Goal: Transaction & Acquisition: Purchase product/service

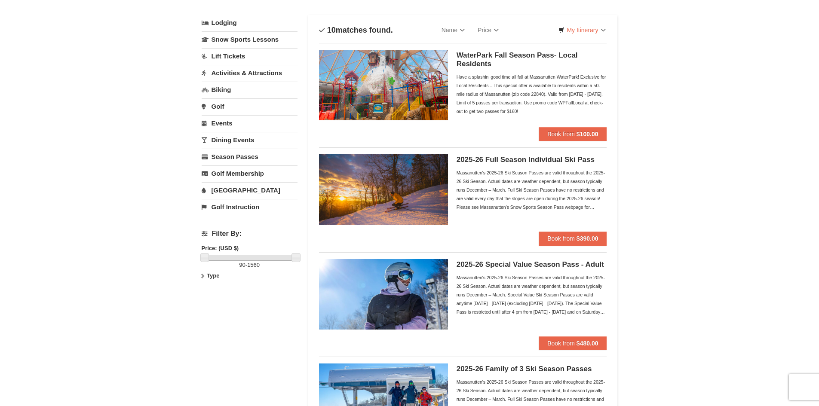
scroll to position [86, 0]
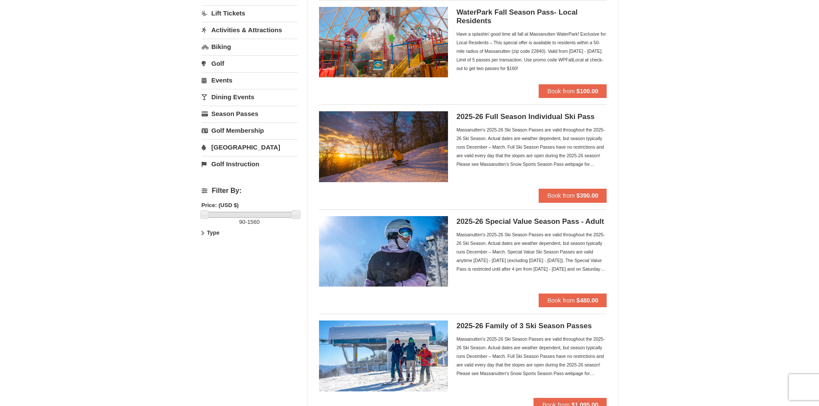
click at [528, 147] on div "Massanutten's 2025-26 Ski Season Passes are valid throughout the 2025-26 Ski Se…" at bounding box center [531, 146] width 150 height 43
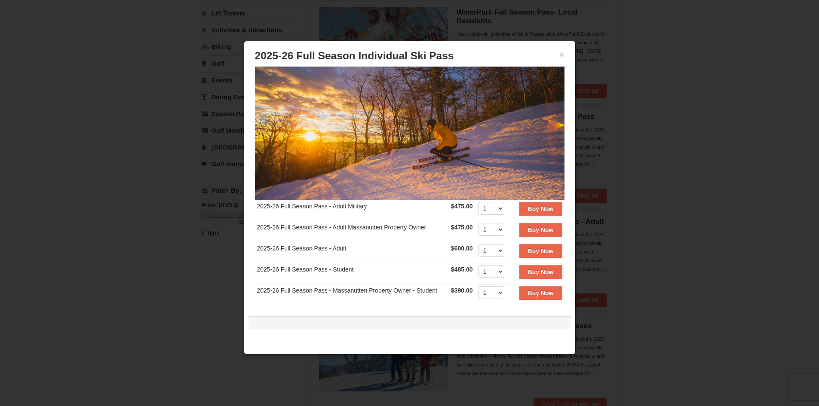
scroll to position [43, 0]
click at [559, 52] on button "×" at bounding box center [561, 54] width 5 height 9
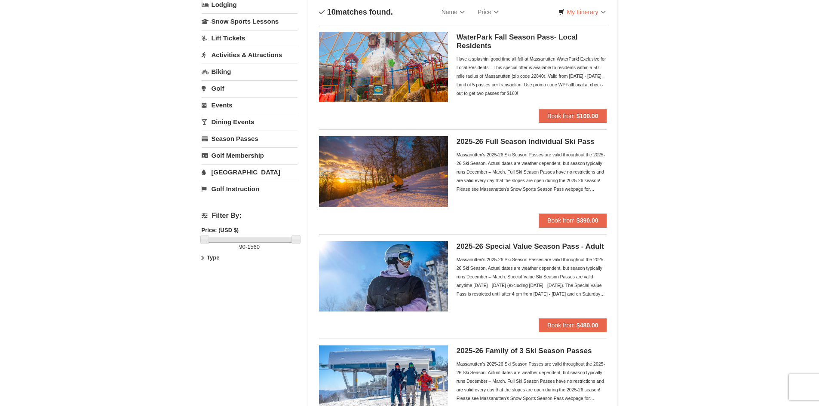
scroll to position [0, 0]
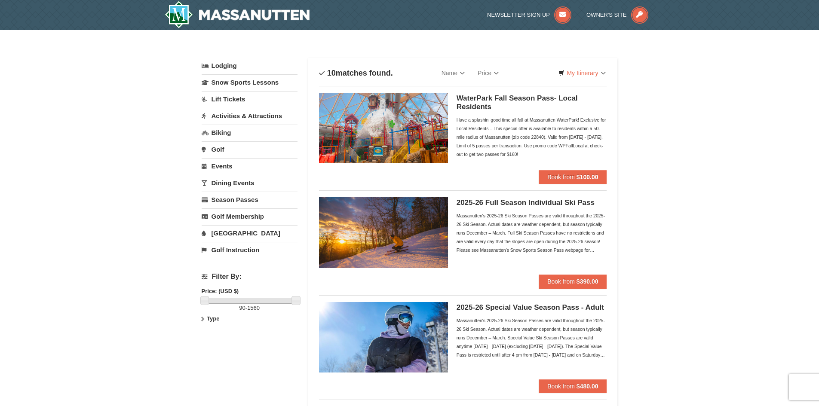
click at [498, 234] on div "Massanutten's 2025-26 Ski Season Passes are valid throughout the 2025-26 Ski Se…" at bounding box center [531, 232] width 150 height 43
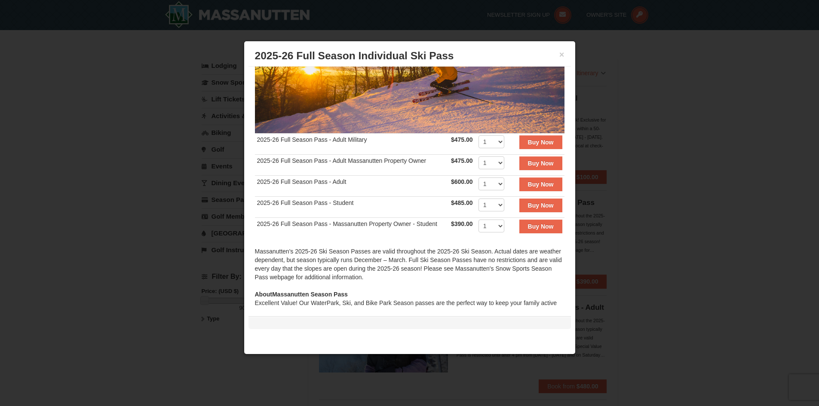
scroll to position [129, 0]
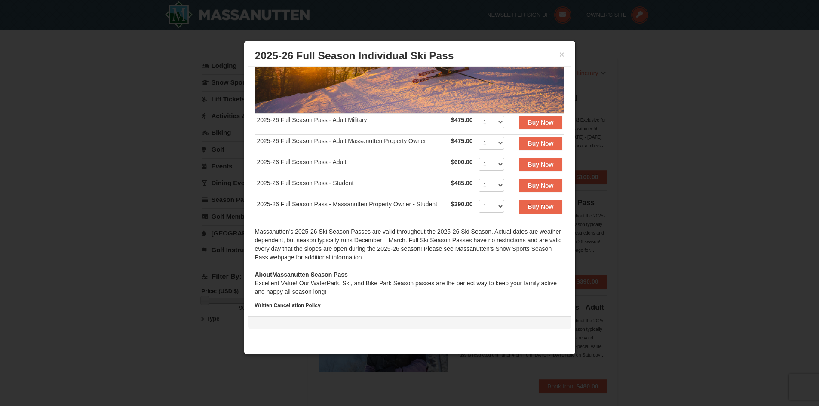
click at [358, 160] on td "2025-26 Full Season Pass - Adult" at bounding box center [352, 166] width 194 height 21
click at [325, 159] on td "2025-26 Full Season Pass - Adult" at bounding box center [352, 166] width 194 height 21
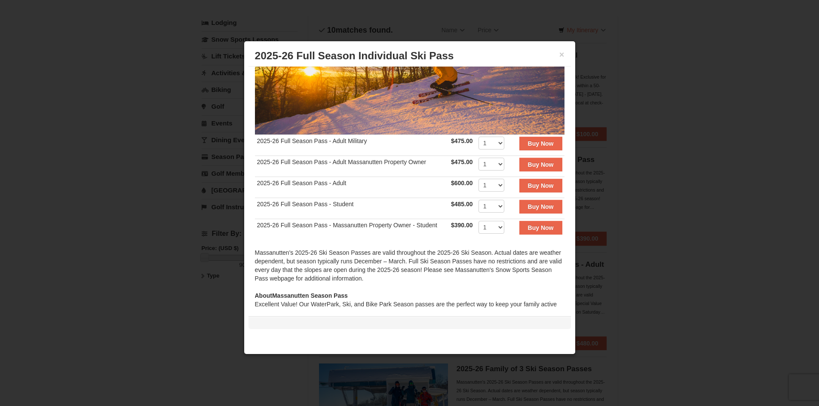
scroll to position [65, 0]
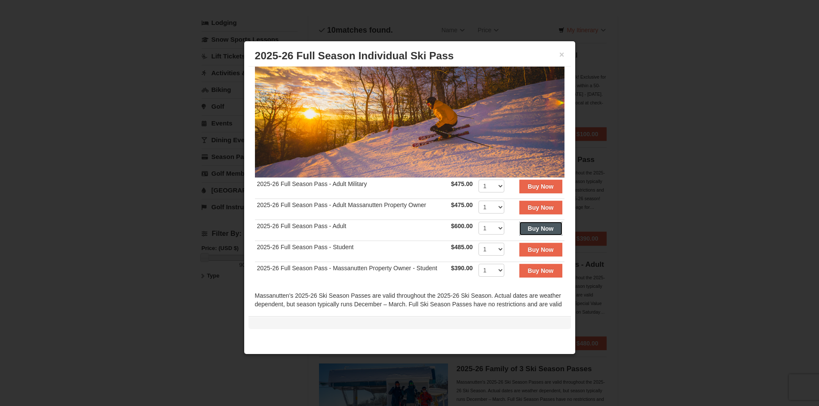
click at [530, 225] on strong "Buy Now" at bounding box center [541, 228] width 26 height 7
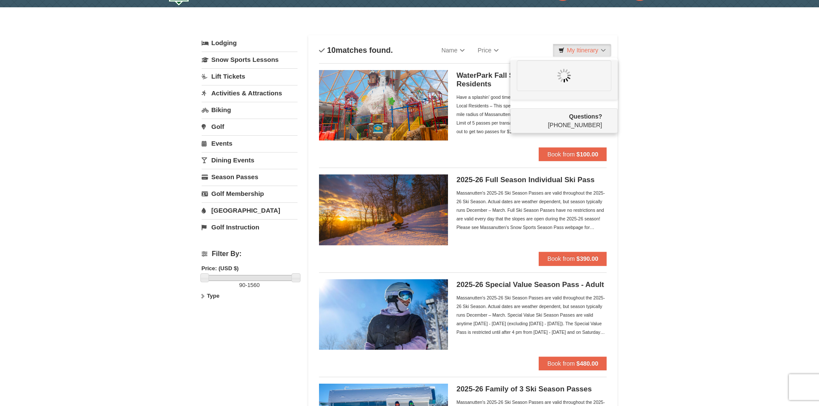
scroll to position [0, 0]
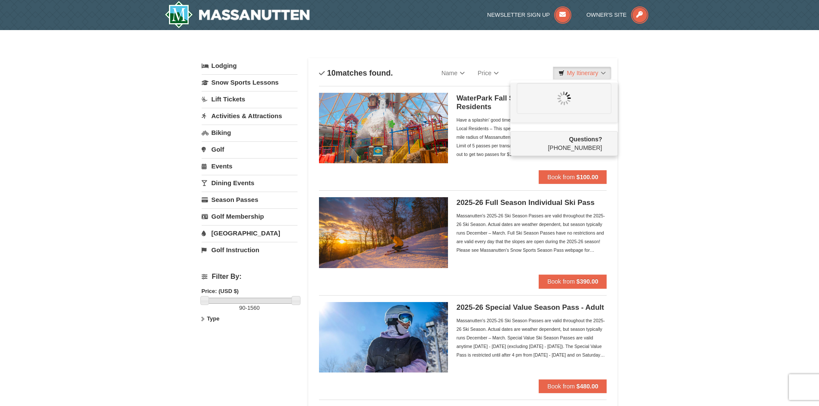
drag, startPoint x: 462, startPoint y: 160, endPoint x: 691, endPoint y: 157, distance: 228.6
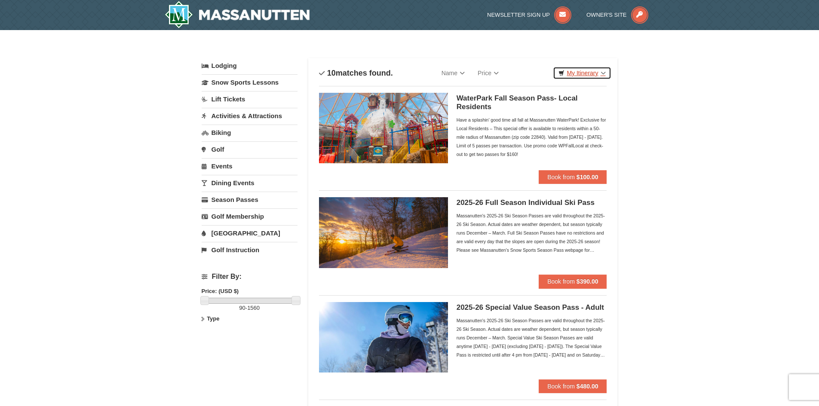
click at [583, 73] on link "My Itinerary" at bounding box center [582, 73] width 58 height 13
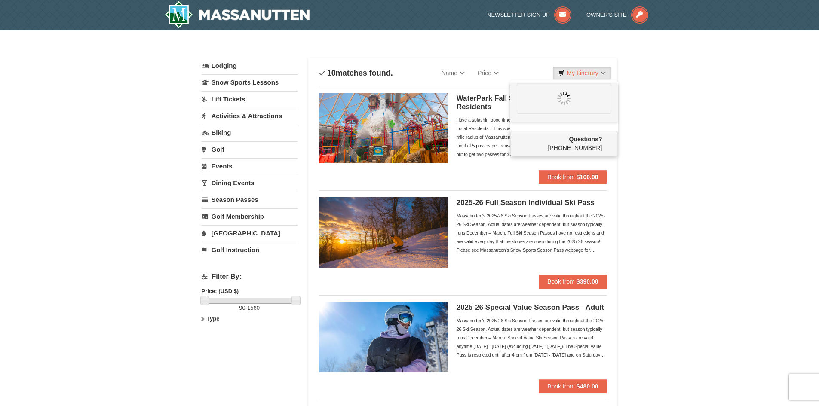
drag, startPoint x: 343, startPoint y: 123, endPoint x: 632, endPoint y: 154, distance: 291.2
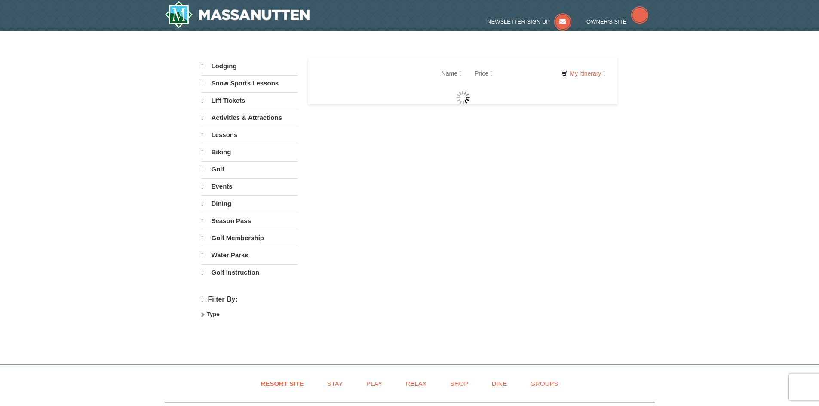
select select "9"
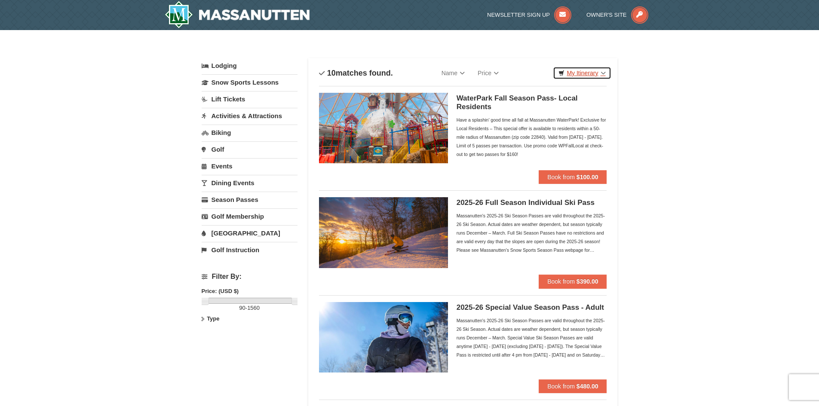
click at [583, 75] on link "My Itinerary" at bounding box center [582, 73] width 58 height 13
click at [579, 74] on link "My Itinerary" at bounding box center [582, 73] width 58 height 13
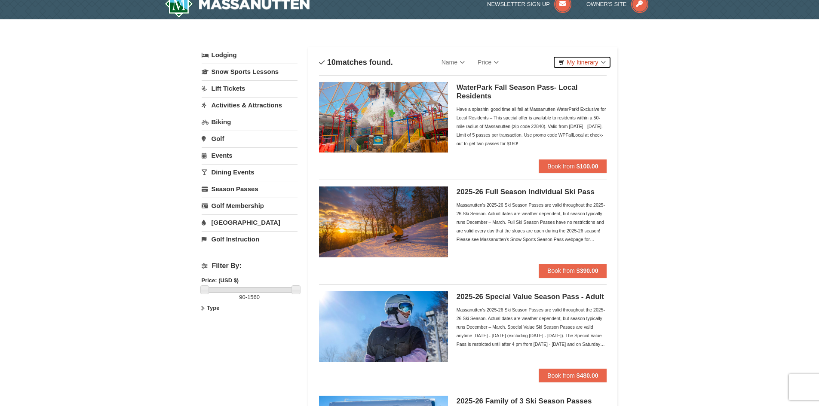
scroll to position [86, 0]
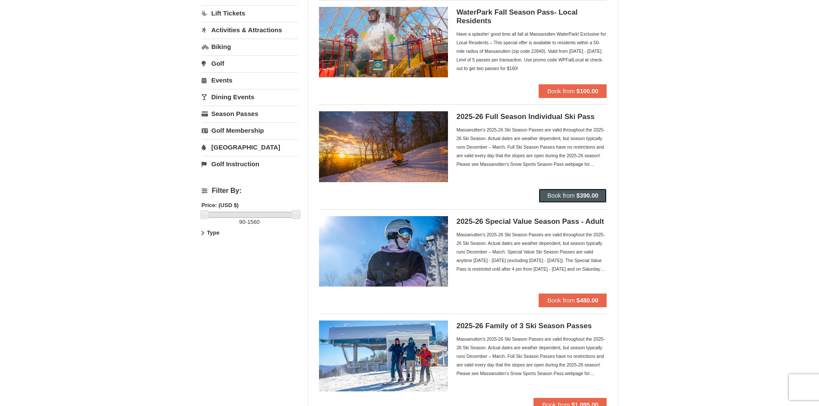
click at [580, 194] on strong "$390.00" at bounding box center [587, 195] width 22 height 7
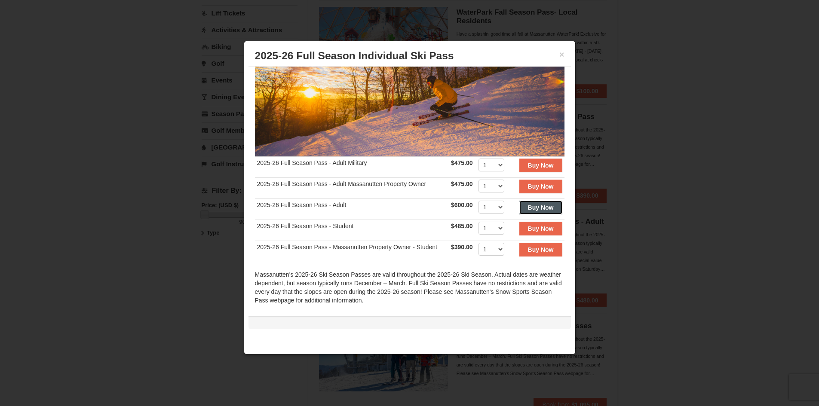
click at [538, 207] on strong "Buy Now" at bounding box center [541, 207] width 26 height 7
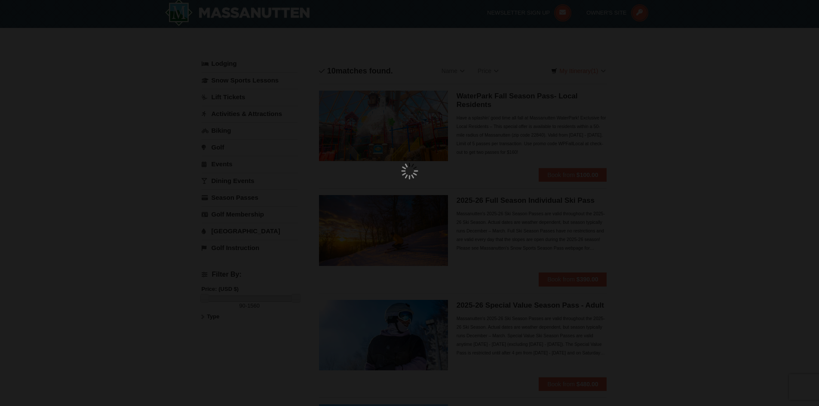
scroll to position [3, 0]
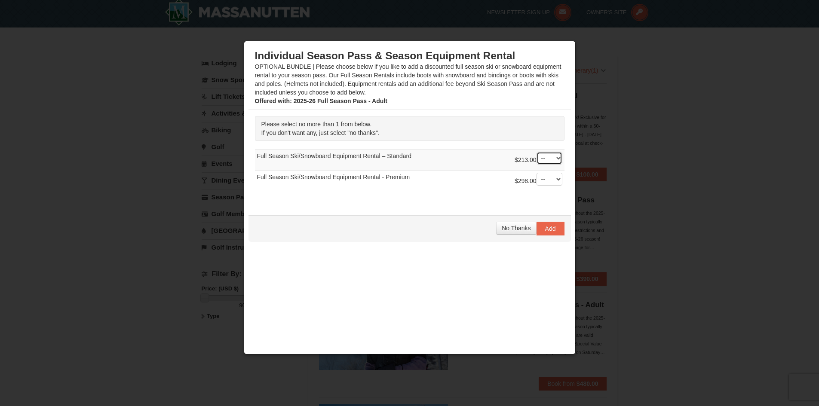
click at [554, 159] on select "-- 01" at bounding box center [549, 158] width 26 height 13
click at [536, 152] on select "-- 01" at bounding box center [549, 158] width 26 height 13
click at [520, 226] on span "No Thanks" at bounding box center [515, 228] width 29 height 7
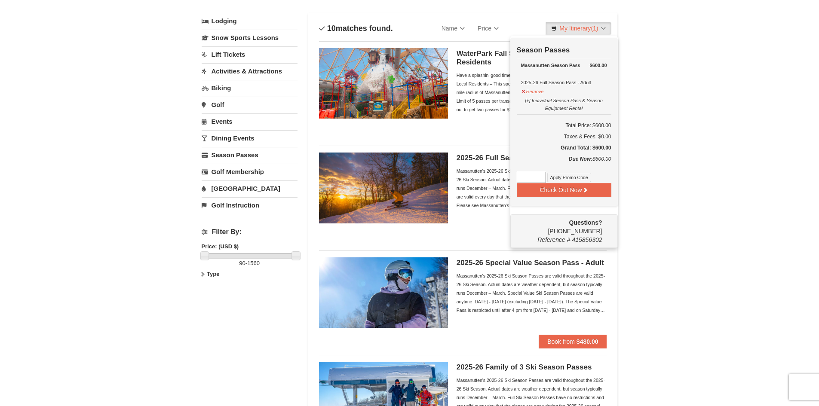
scroll to position [46, 0]
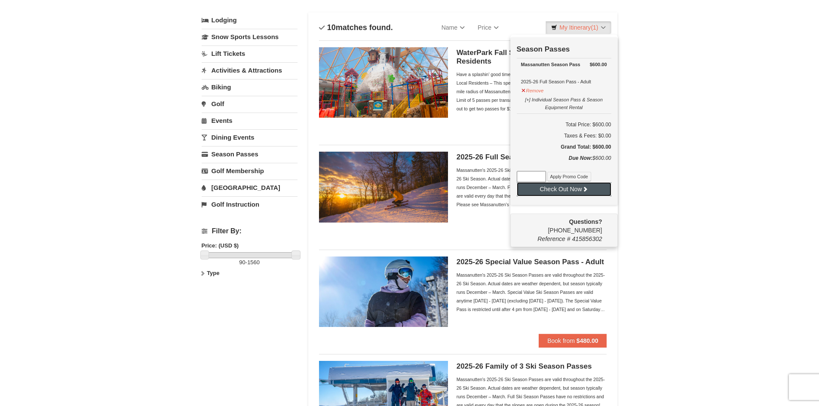
click at [565, 193] on button "Check Out Now" at bounding box center [563, 189] width 95 height 14
